Goal: Transaction & Acquisition: Purchase product/service

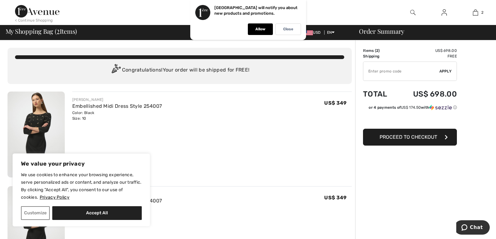
click at [424, 140] on span "Proceed to Checkout" at bounding box center [408, 137] width 58 height 6
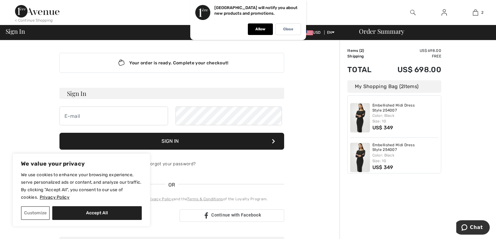
click at [366, 166] on img at bounding box center [360, 157] width 20 height 29
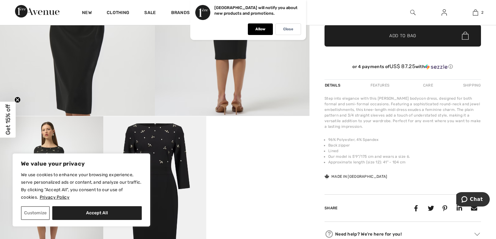
scroll to position [137, 0]
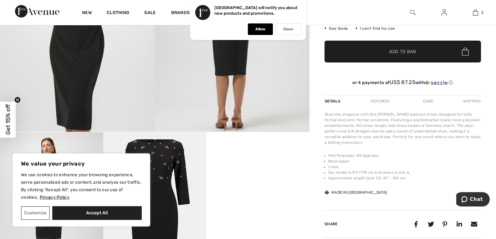
click at [333, 31] on span "Size Guide" at bounding box center [335, 29] width 23 height 6
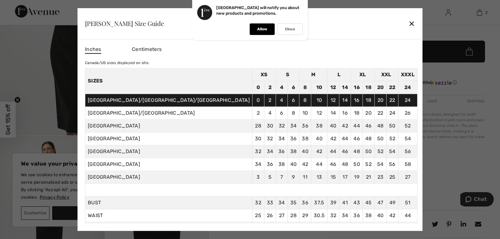
click at [409, 20] on div "✕" at bounding box center [412, 23] width 7 height 13
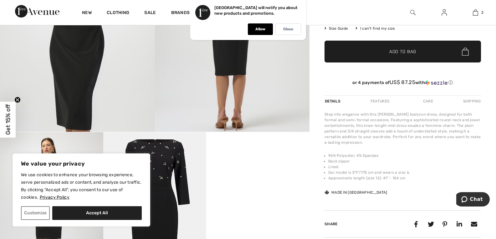
click at [400, 55] on span "Add to Bag" at bounding box center [402, 51] width 27 height 7
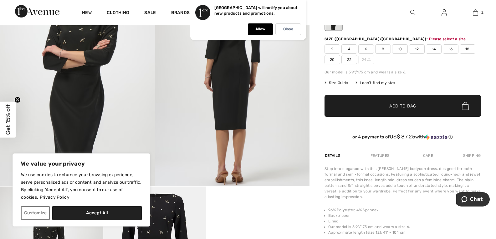
scroll to position [82, 0]
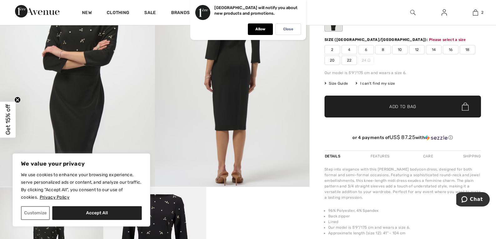
click at [462, 111] on img at bounding box center [465, 107] width 7 height 8
click at [340, 118] on span "✔ Added to Bag Add to Bag" at bounding box center [402, 107] width 156 height 22
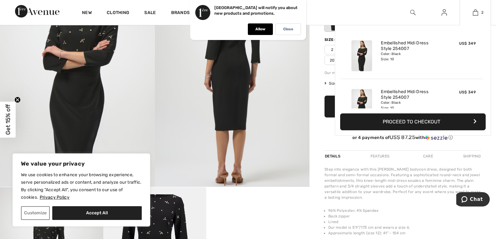
click at [362, 100] on img at bounding box center [361, 104] width 21 height 31
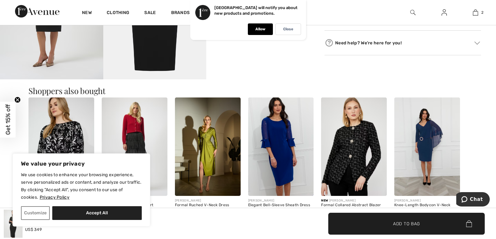
scroll to position [357, 0]
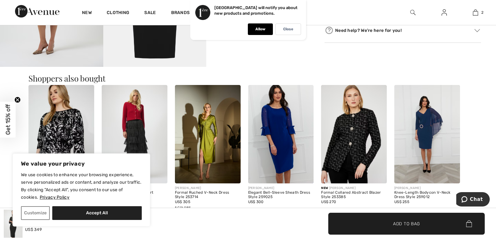
click at [287, 134] on img at bounding box center [281, 134] width 66 height 99
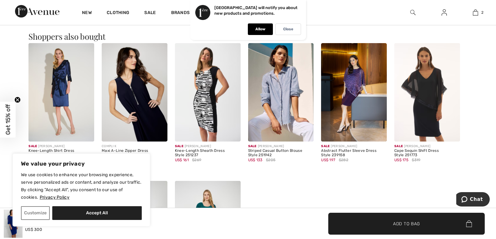
scroll to position [402, 0]
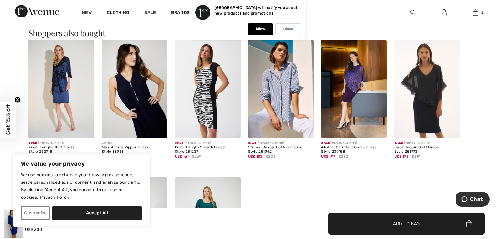
drag, startPoint x: 481, startPoint y: 111, endPoint x: 480, endPoint y: 117, distance: 6.0
click at [480, 117] on main "Close Close Save changes Close Your browser does not support the video tag." at bounding box center [248, 117] width 496 height 965
click at [87, 89] on img at bounding box center [61, 89] width 66 height 99
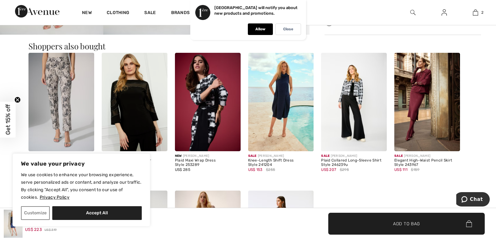
scroll to position [391, 0]
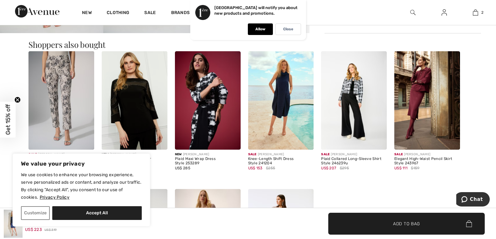
click at [295, 144] on img at bounding box center [281, 100] width 66 height 99
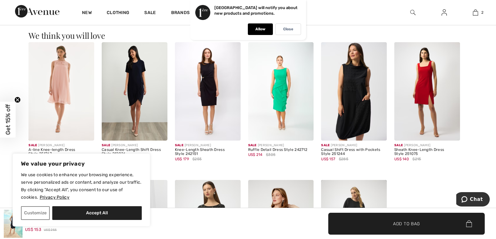
scroll to position [703, 0]
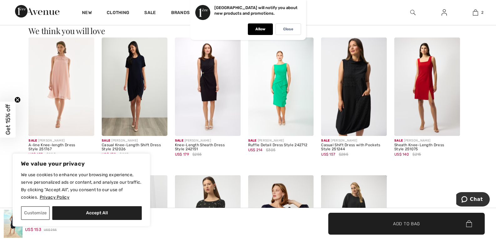
click at [206, 108] on img at bounding box center [208, 87] width 66 height 99
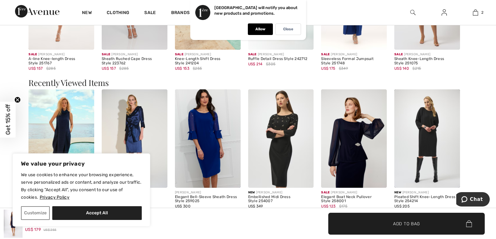
scroll to position [658, 0]
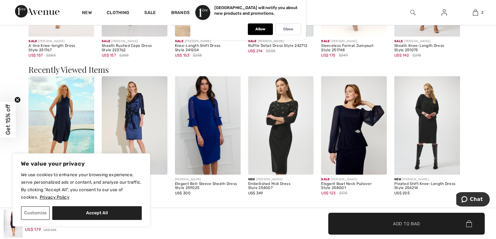
click at [297, 135] on img at bounding box center [281, 125] width 66 height 99
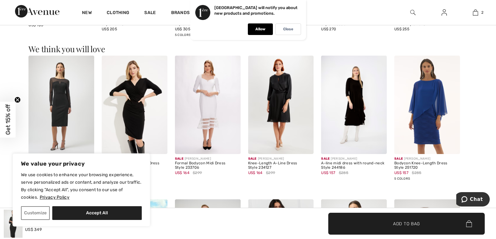
scroll to position [539, 0]
